Goal: Task Accomplishment & Management: Use online tool/utility

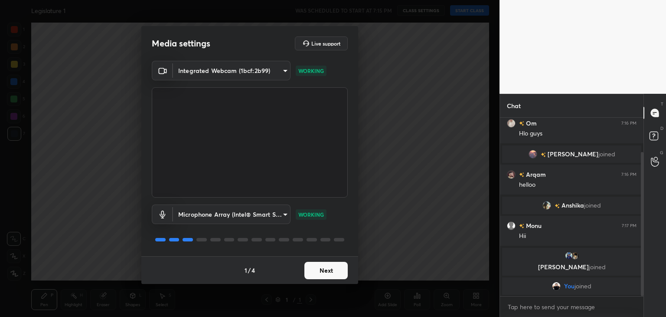
click at [331, 272] on button "Next" at bounding box center [325, 270] width 43 height 17
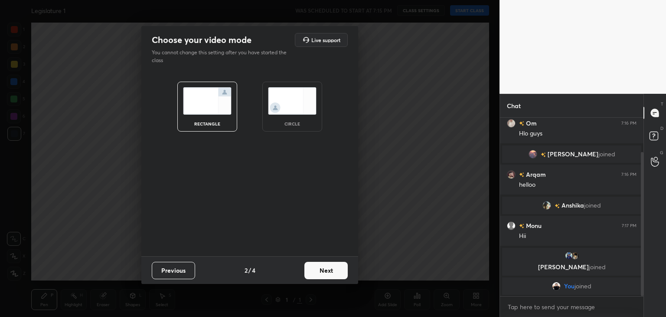
click at [300, 113] on img at bounding box center [292, 100] width 49 height 27
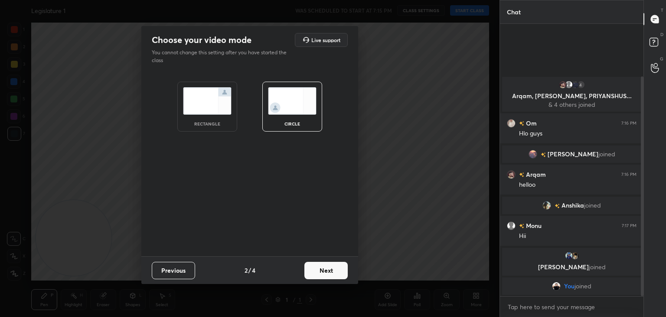
click at [332, 270] on button "Next" at bounding box center [325, 270] width 43 height 17
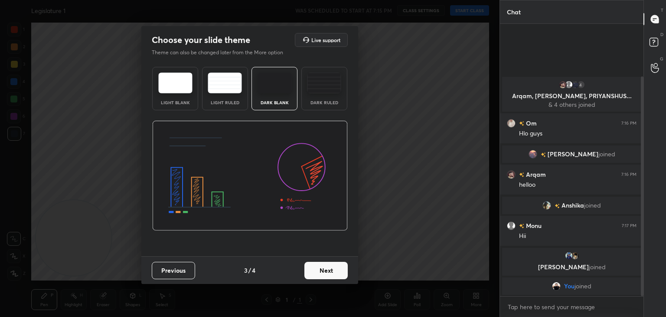
click at [330, 272] on button "Next" at bounding box center [325, 270] width 43 height 17
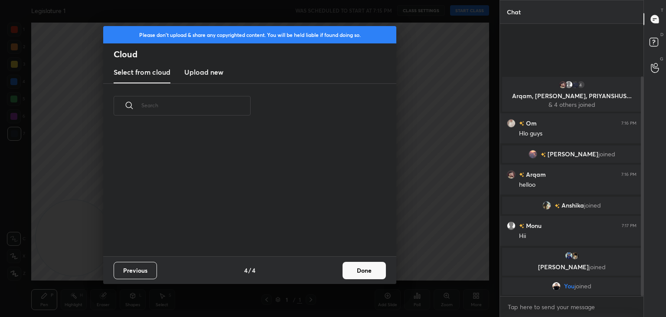
scroll to position [128, 278]
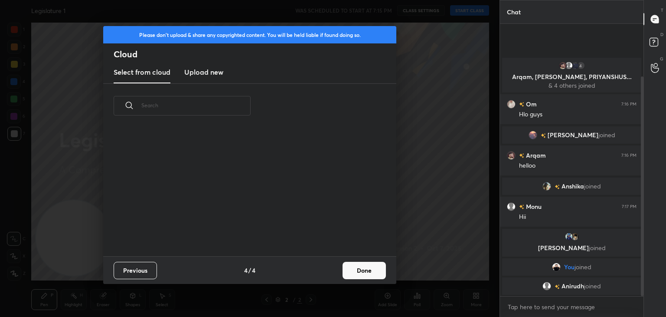
click at [362, 268] on button "Done" at bounding box center [364, 270] width 43 height 17
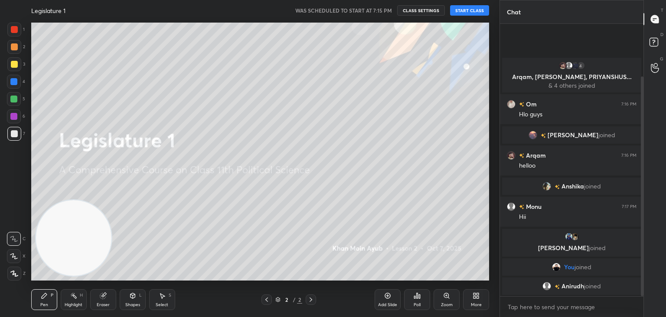
click at [464, 11] on button "START CLASS" at bounding box center [469, 10] width 39 height 10
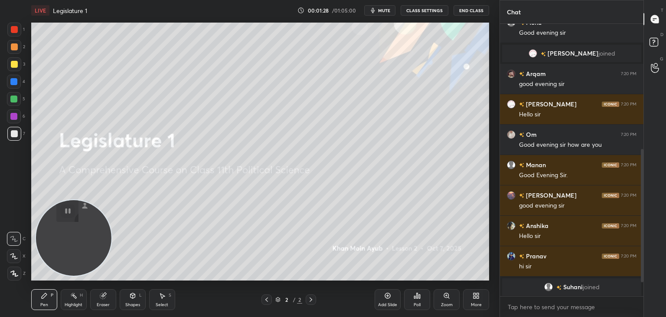
scroll to position [293, 0]
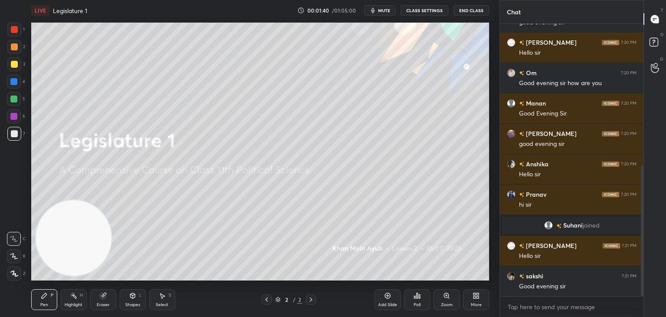
click at [422, 8] on button "CLASS SETTINGS" at bounding box center [425, 10] width 48 height 10
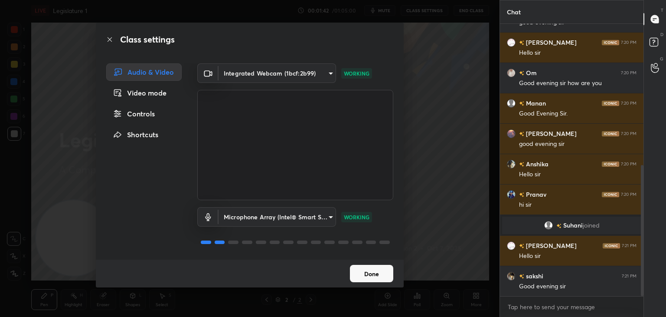
click at [422, 8] on div "Class settings Audio & Video Video mode Controls Shortcuts Integrated Webcam (1…" at bounding box center [250, 158] width 500 height 317
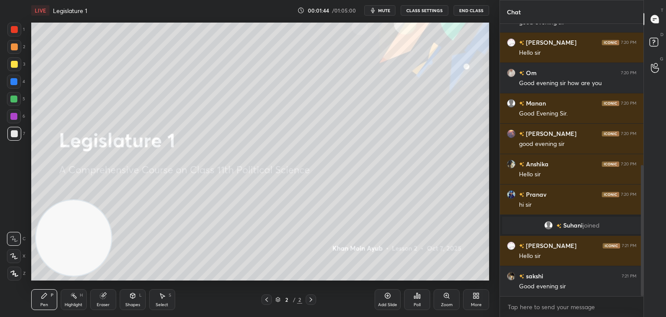
click at [474, 307] on div "More" at bounding box center [476, 299] width 26 height 21
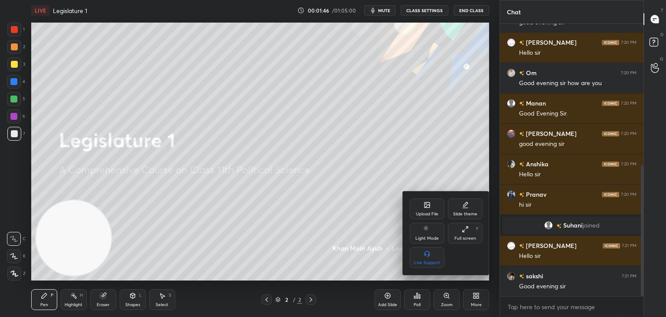
click at [430, 212] on div "Upload File" at bounding box center [427, 214] width 23 height 4
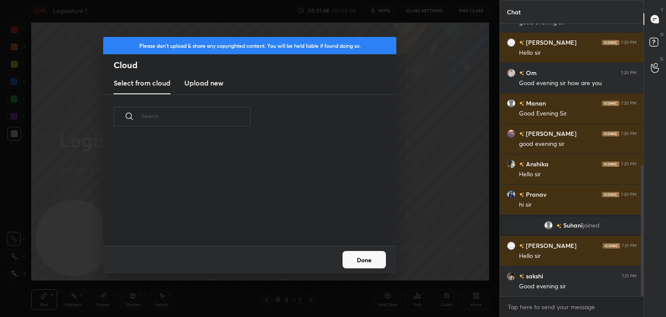
scroll to position [107, 278]
click at [204, 83] on h3 "Upload new" at bounding box center [203, 83] width 39 height 10
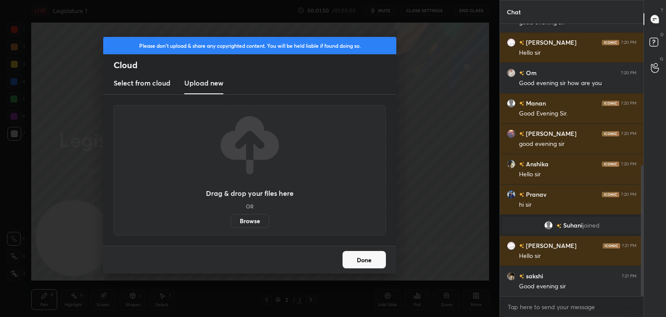
click at [248, 219] on label "Browse" at bounding box center [250, 221] width 39 height 14
click at [231, 219] on input "Browse" at bounding box center [231, 221] width 0 height 14
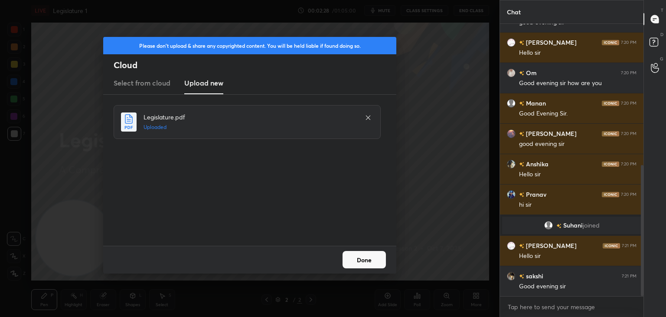
click at [371, 264] on button "Done" at bounding box center [364, 259] width 43 height 17
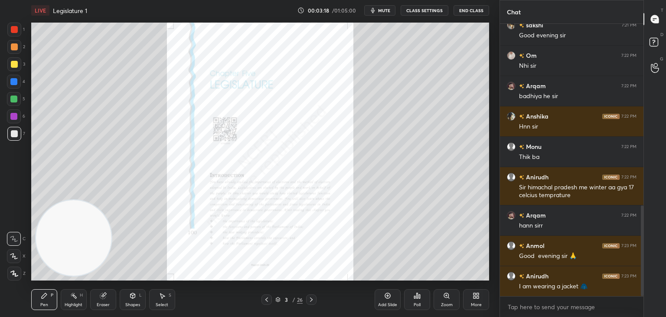
scroll to position [574, 0]
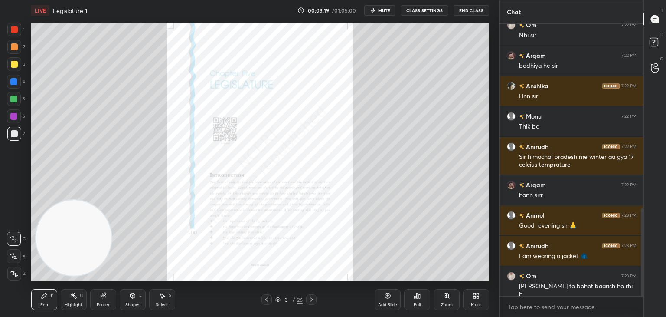
click at [451, 302] on div "Zoom" at bounding box center [447, 304] width 12 height 4
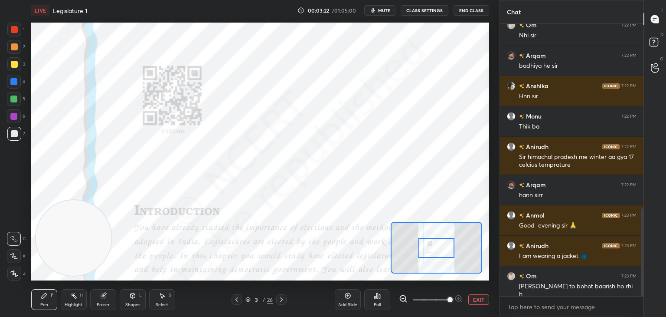
drag, startPoint x: 426, startPoint y: 299, endPoint x: 449, endPoint y: 304, distance: 23.9
click at [449, 302] on span at bounding box center [450, 299] width 5 height 5
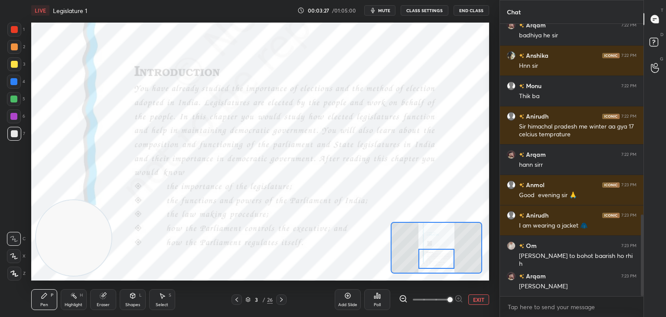
scroll to position [635, 0]
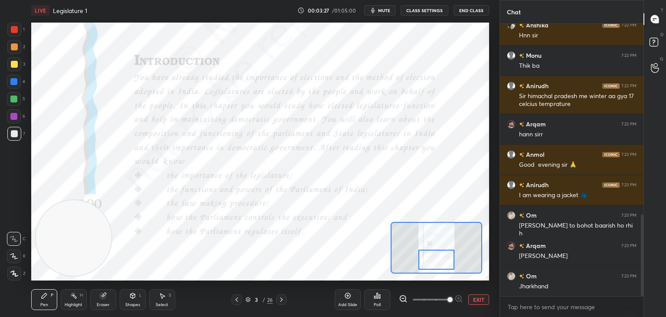
drag, startPoint x: 442, startPoint y: 250, endPoint x: 442, endPoint y: 263, distance: 13.0
click at [442, 263] on div at bounding box center [437, 259] width 36 height 20
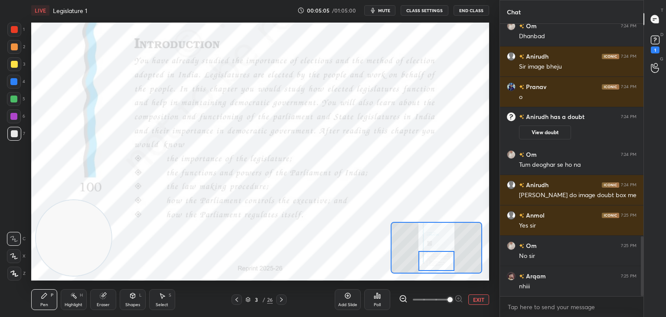
scroll to position [963, 0]
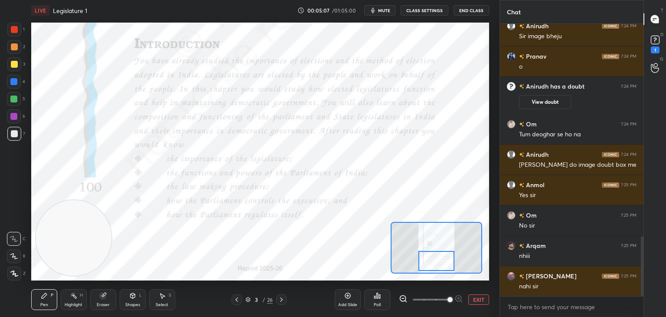
click at [14, 33] on div at bounding box center [14, 30] width 14 height 14
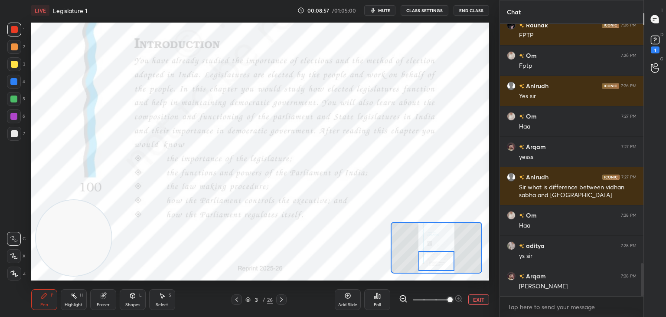
scroll to position [2011, 0]
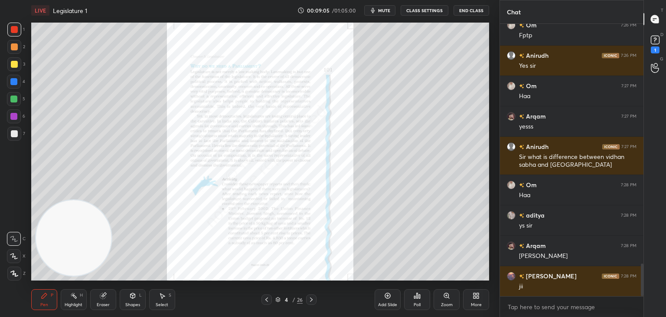
click at [448, 299] on div "Zoom" at bounding box center [447, 299] width 26 height 21
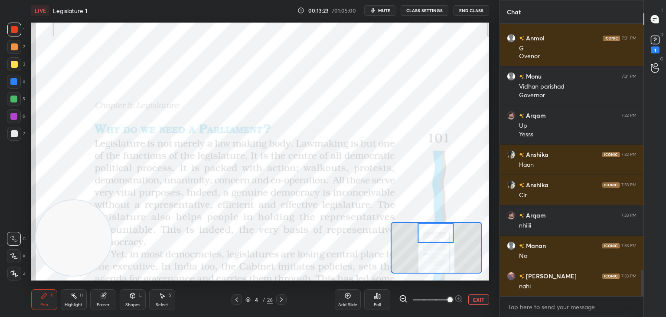
scroll to position [2582, 0]
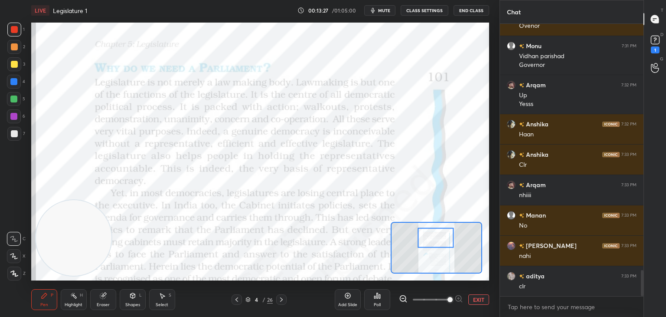
click at [428, 241] on div at bounding box center [436, 237] width 36 height 20
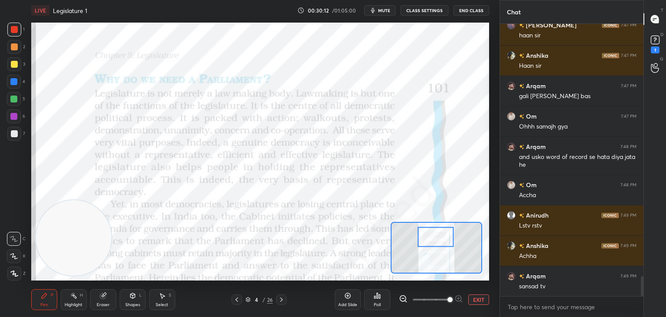
scroll to position [3484, 0]
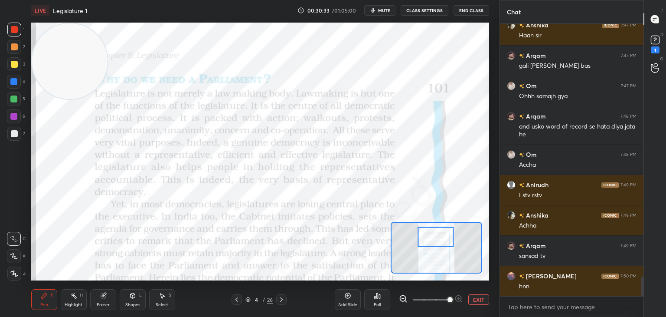
drag, startPoint x: 89, startPoint y: 222, endPoint x: 73, endPoint y: -5, distance: 227.8
click at [73, 0] on html "1 2 3 4 5 6 7 C X Z C X Z E E Erase all H H LIVE Legislature 1 00:30:33 / 01:05…" at bounding box center [333, 0] width 666 height 0
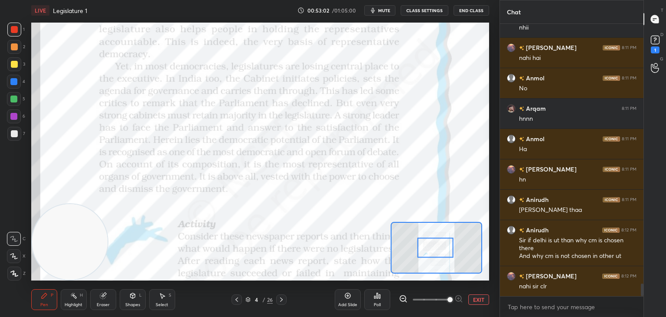
scroll to position [5561, 0]
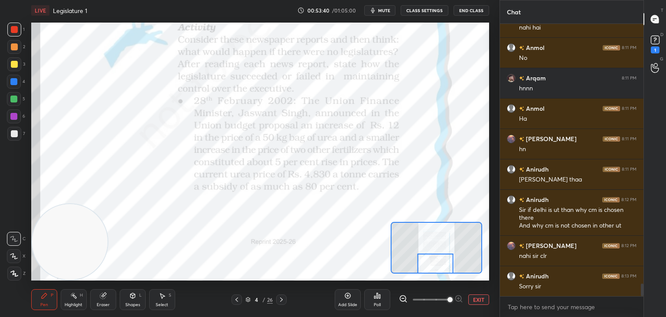
drag, startPoint x: 435, startPoint y: 252, endPoint x: 435, endPoint y: 273, distance: 20.8
click at [435, 273] on div at bounding box center [437, 248] width 92 height 52
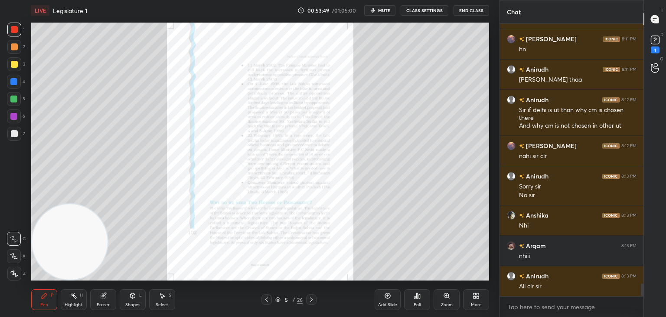
scroll to position [5691, 0]
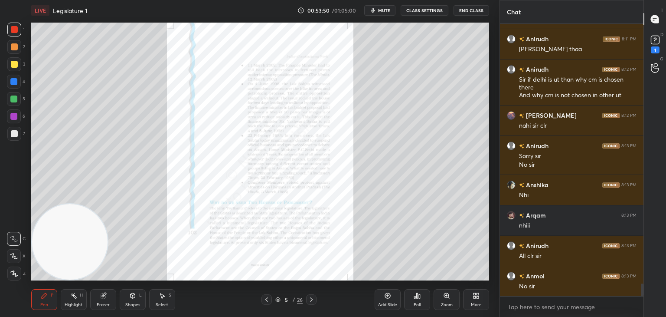
click at [450, 299] on icon at bounding box center [446, 295] width 7 height 7
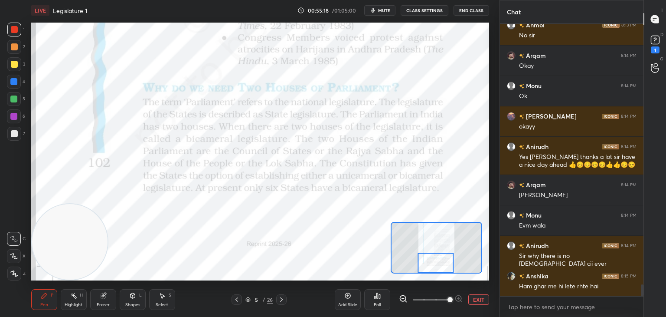
scroll to position [5972, 0]
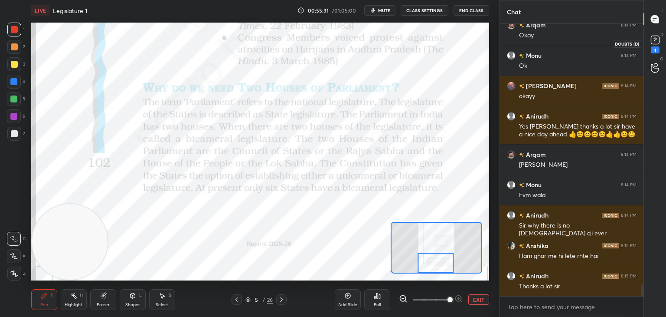
click at [659, 45] on icon at bounding box center [655, 39] width 13 height 13
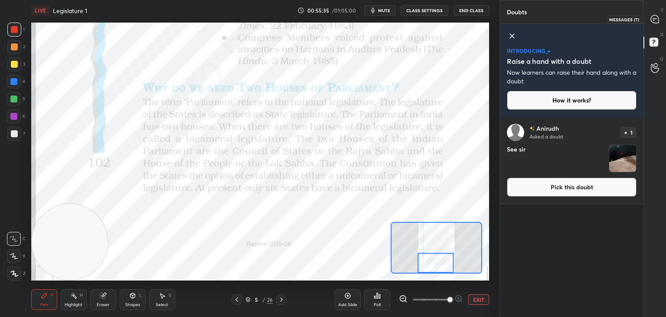
click at [659, 23] on icon at bounding box center [655, 19] width 8 height 8
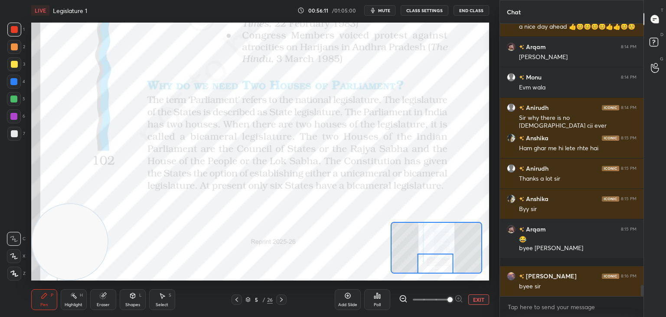
scroll to position [6265, 0]
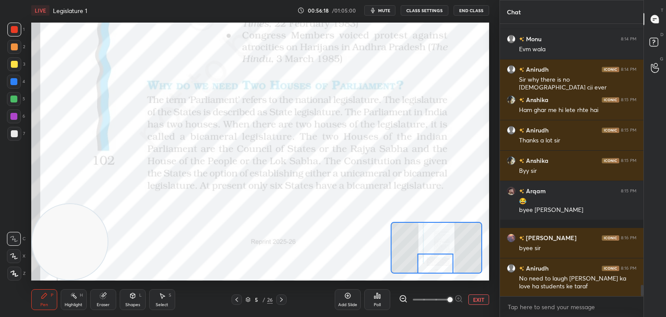
click at [479, 298] on button "EXIT" at bounding box center [478, 299] width 21 height 10
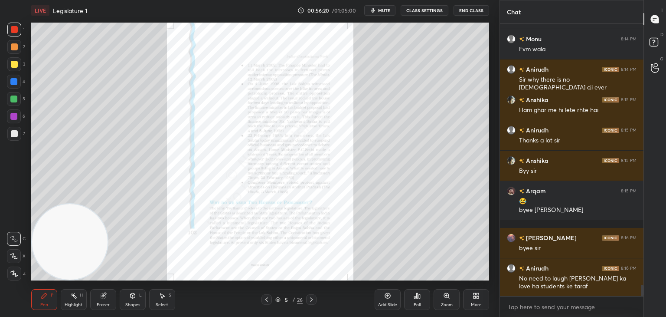
click at [474, 12] on button "End Class" at bounding box center [472, 10] width 36 height 10
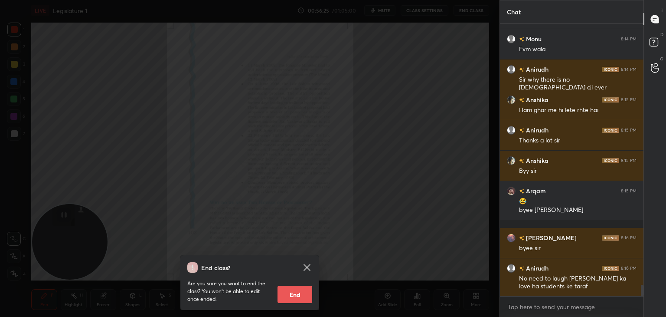
click at [303, 292] on button "End" at bounding box center [295, 293] width 35 height 17
type textarea "x"
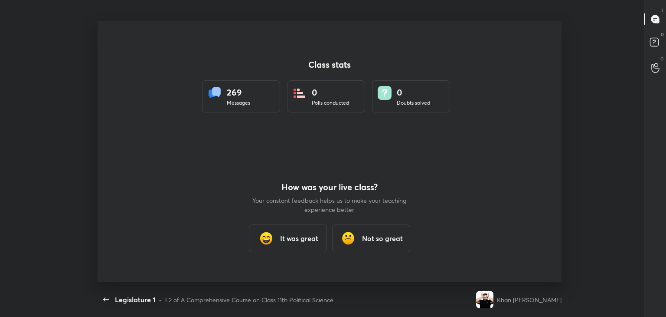
scroll to position [0, 0]
click at [283, 245] on div "It was great" at bounding box center [288, 238] width 78 height 28
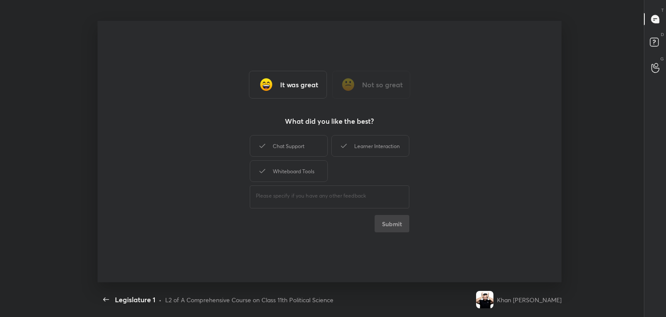
click at [377, 144] on div "Learner Interaction" at bounding box center [370, 146] width 78 height 22
click at [296, 183] on div "​" at bounding box center [330, 195] width 160 height 24
click at [309, 170] on div "Whiteboard Tools" at bounding box center [289, 171] width 78 height 22
click at [394, 221] on button "Submit" at bounding box center [392, 223] width 35 height 17
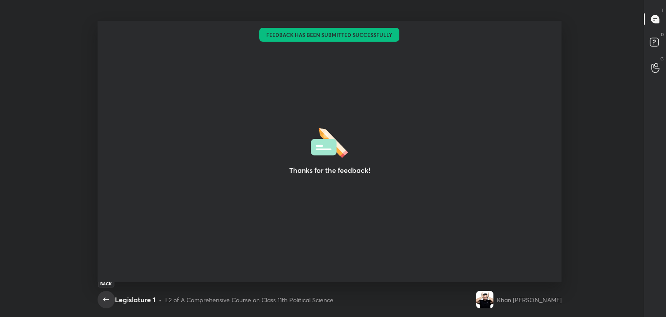
click at [106, 297] on icon "button" at bounding box center [106, 299] width 10 height 10
